Goal: Task Accomplishment & Management: Use online tool/utility

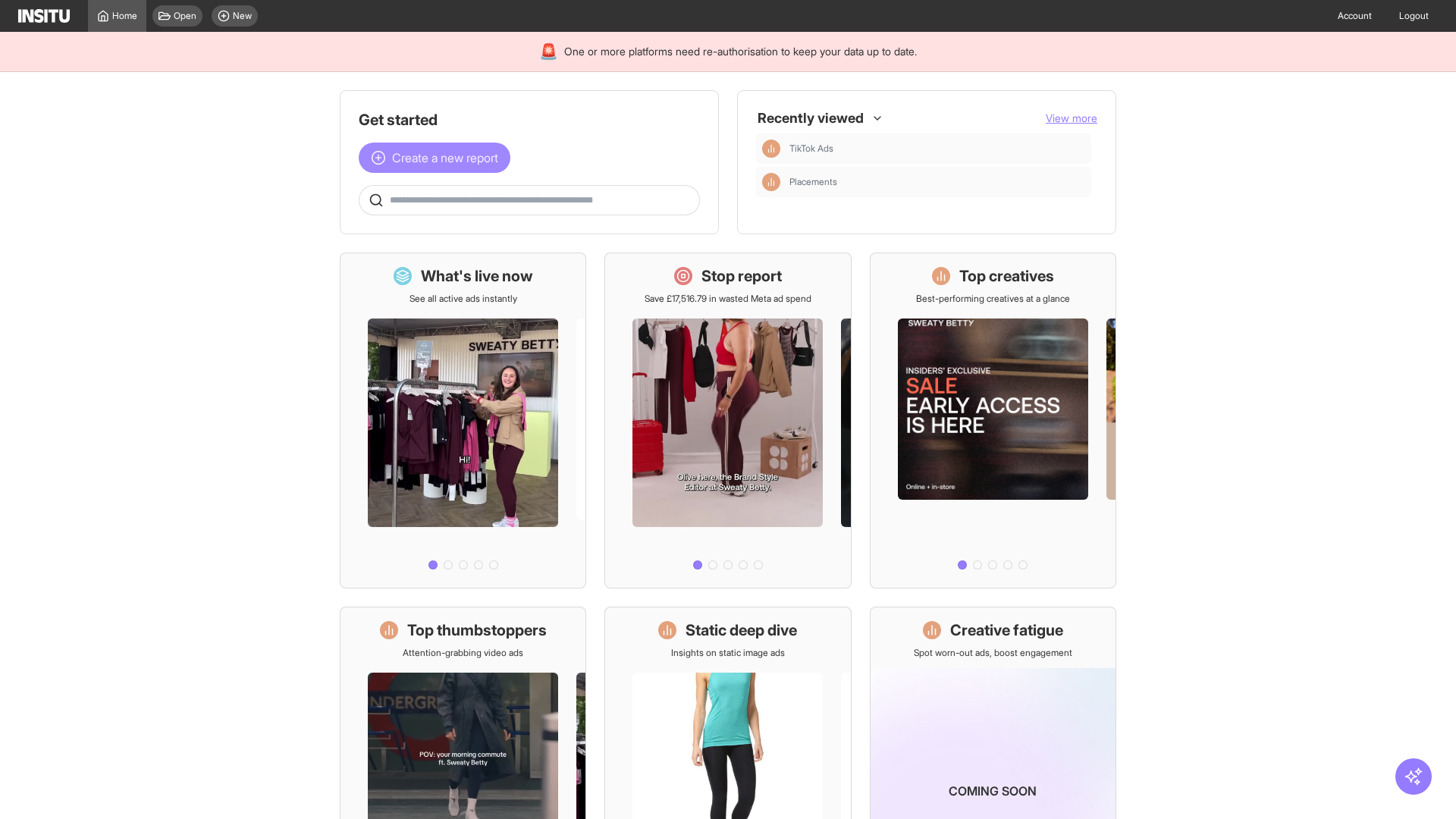
click at [438, 158] on span "Create a new report" at bounding box center [445, 157] width 106 height 18
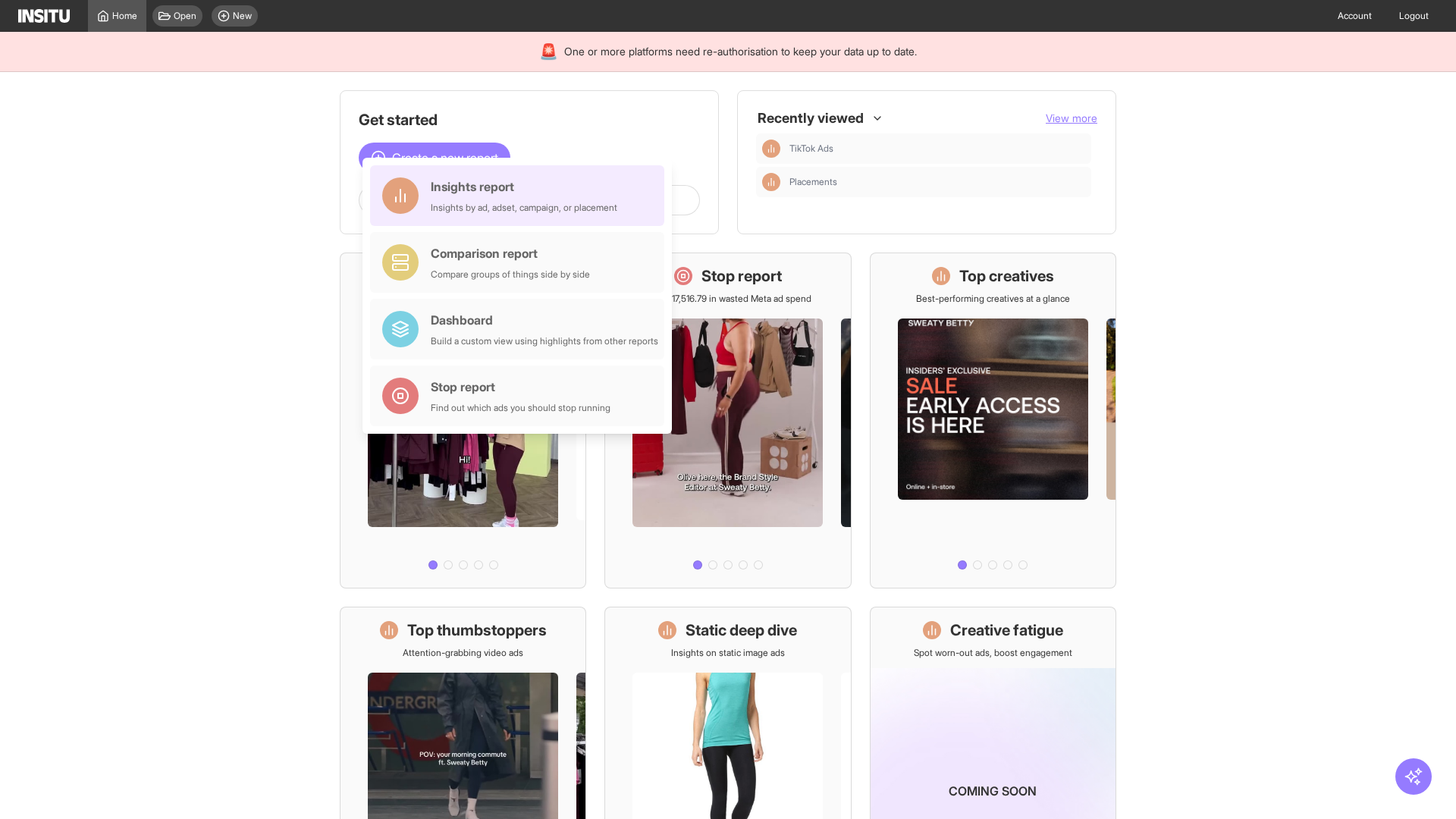
click at [521, 196] on div "Insights report Insights by ad, adset, campaign, or placement" at bounding box center [523, 196] width 186 height 36
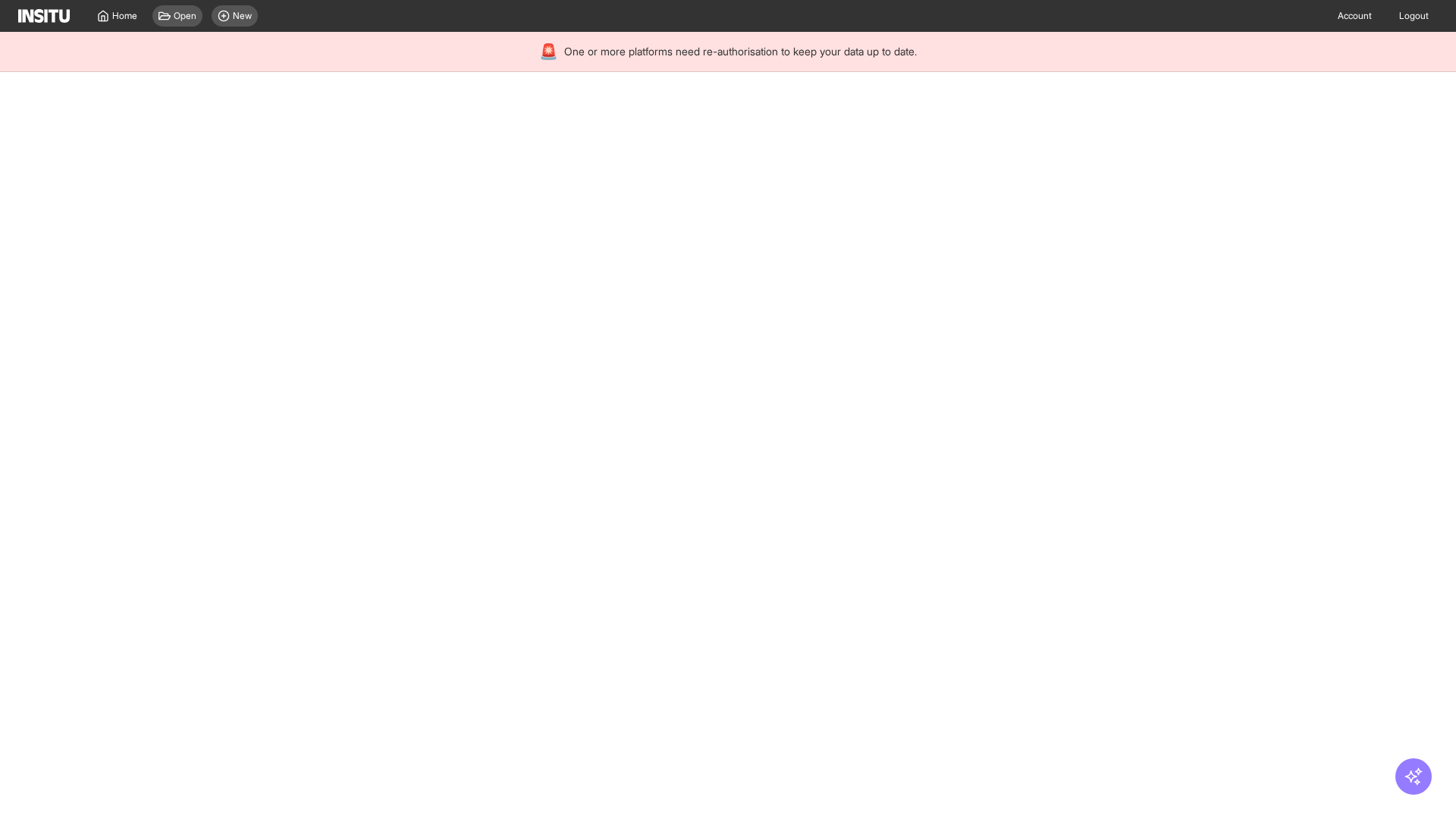
select select "**"
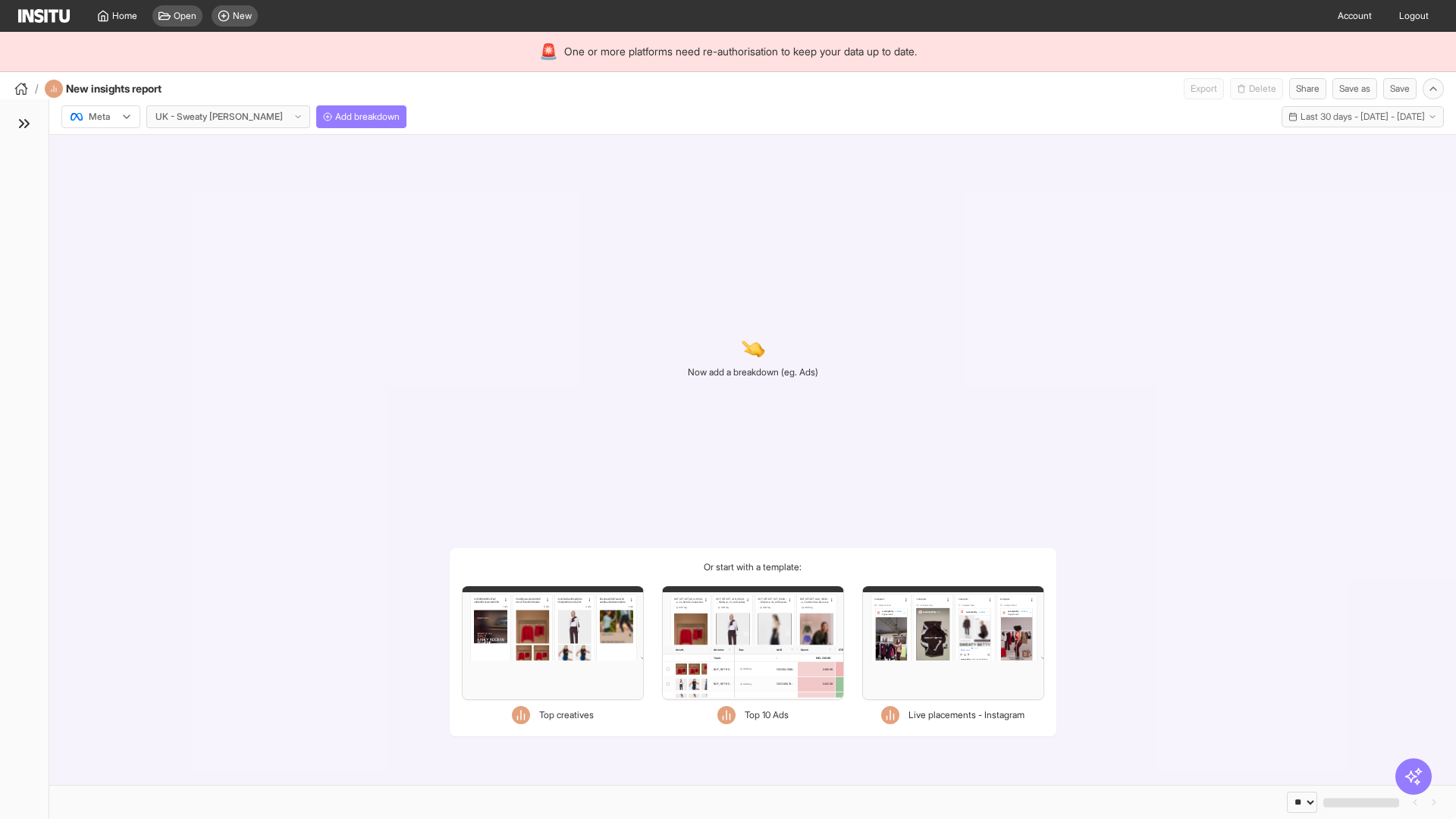
click at [101, 117] on div at bounding box center [90, 116] width 42 height 15
click at [100, 149] on span "Meta" at bounding box center [100, 149] width 20 height 13
click at [336, 117] on span "Add breakdown" at bounding box center [368, 116] width 64 height 12
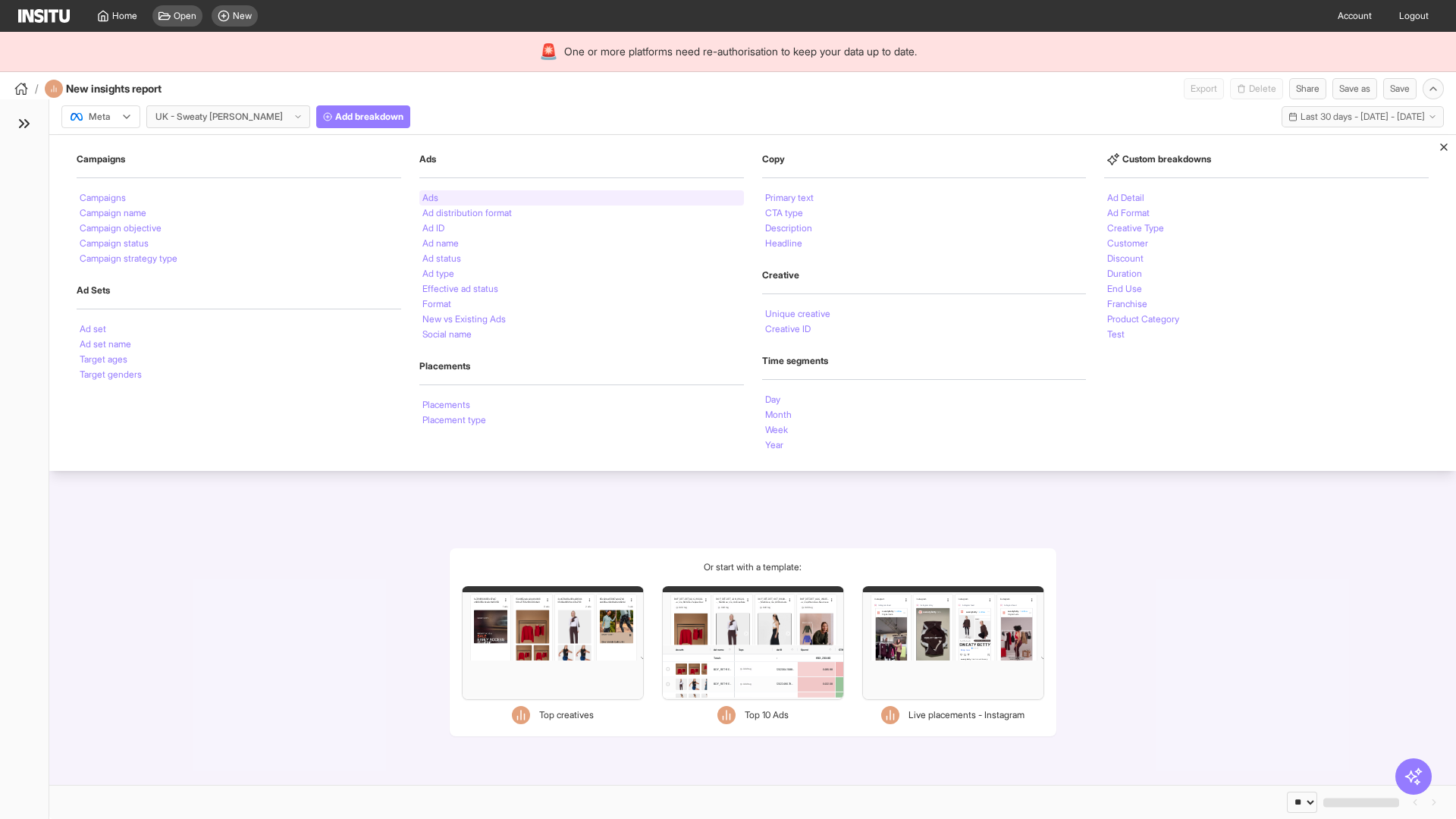
click at [430, 198] on li "Ads" at bounding box center [431, 198] width 16 height 9
